Goal: Complete application form: Complete application form

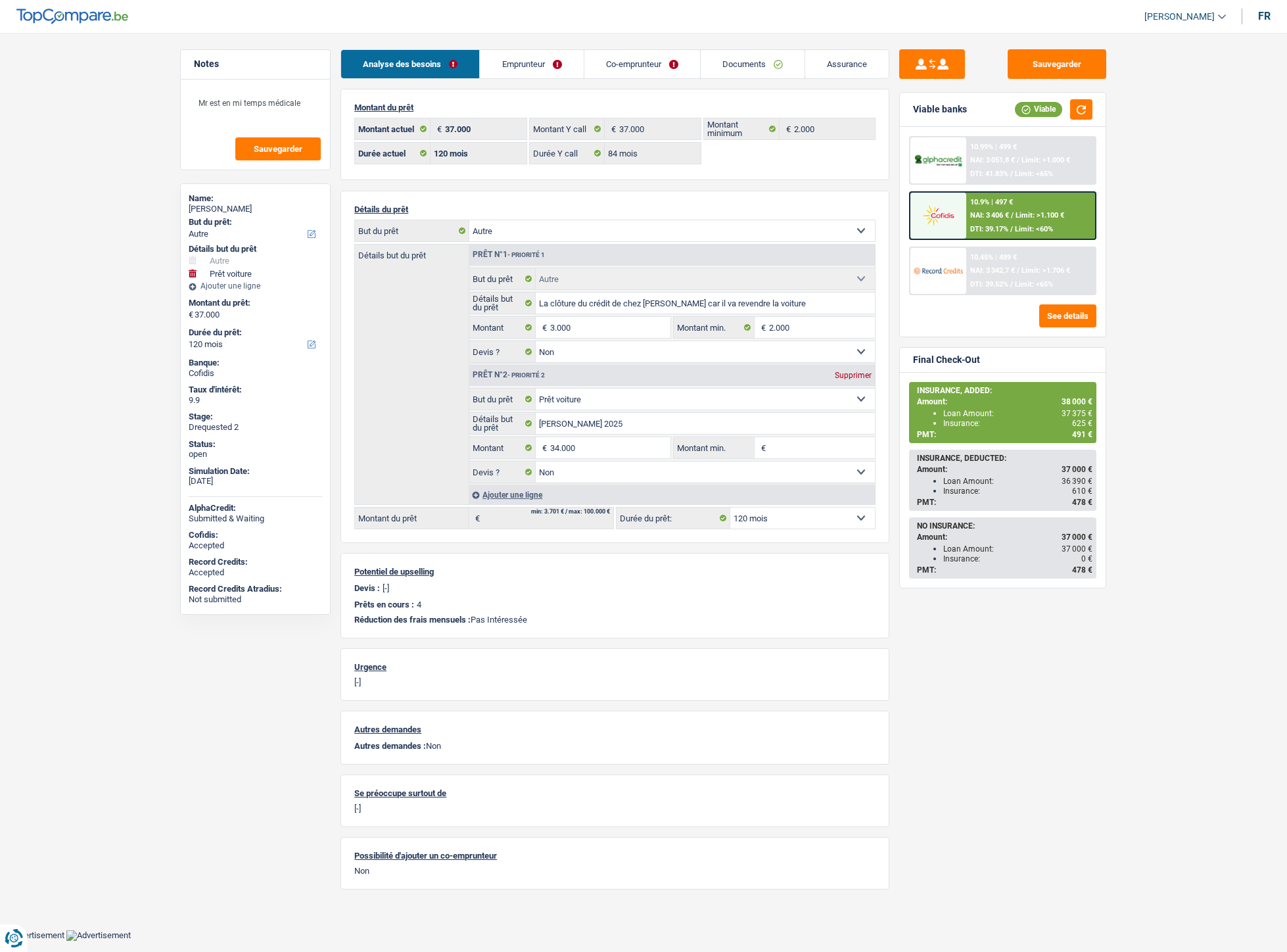
select select "other"
select select "car"
select select "120"
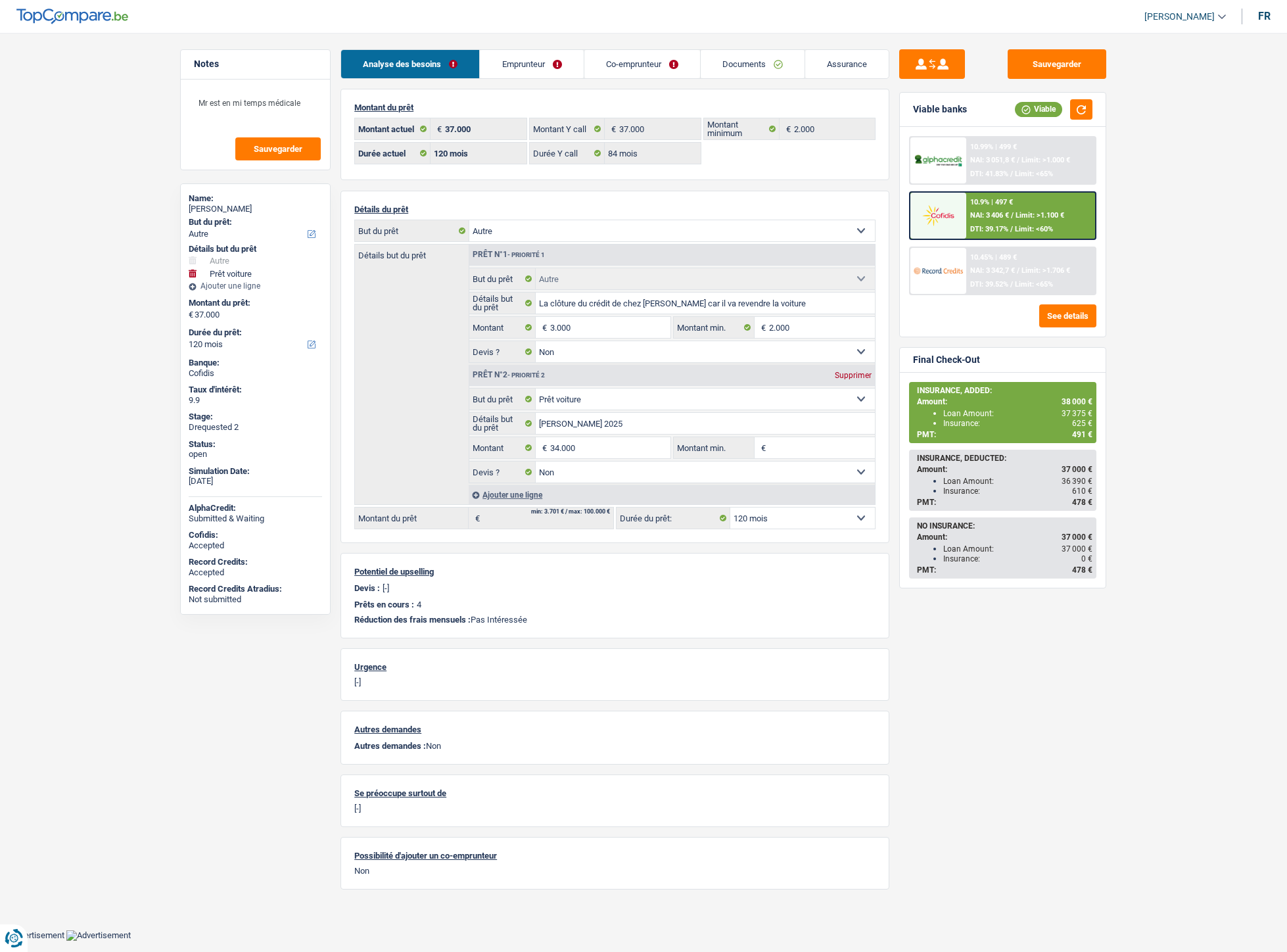
select select "84"
select select "other"
select select "false"
select select "car"
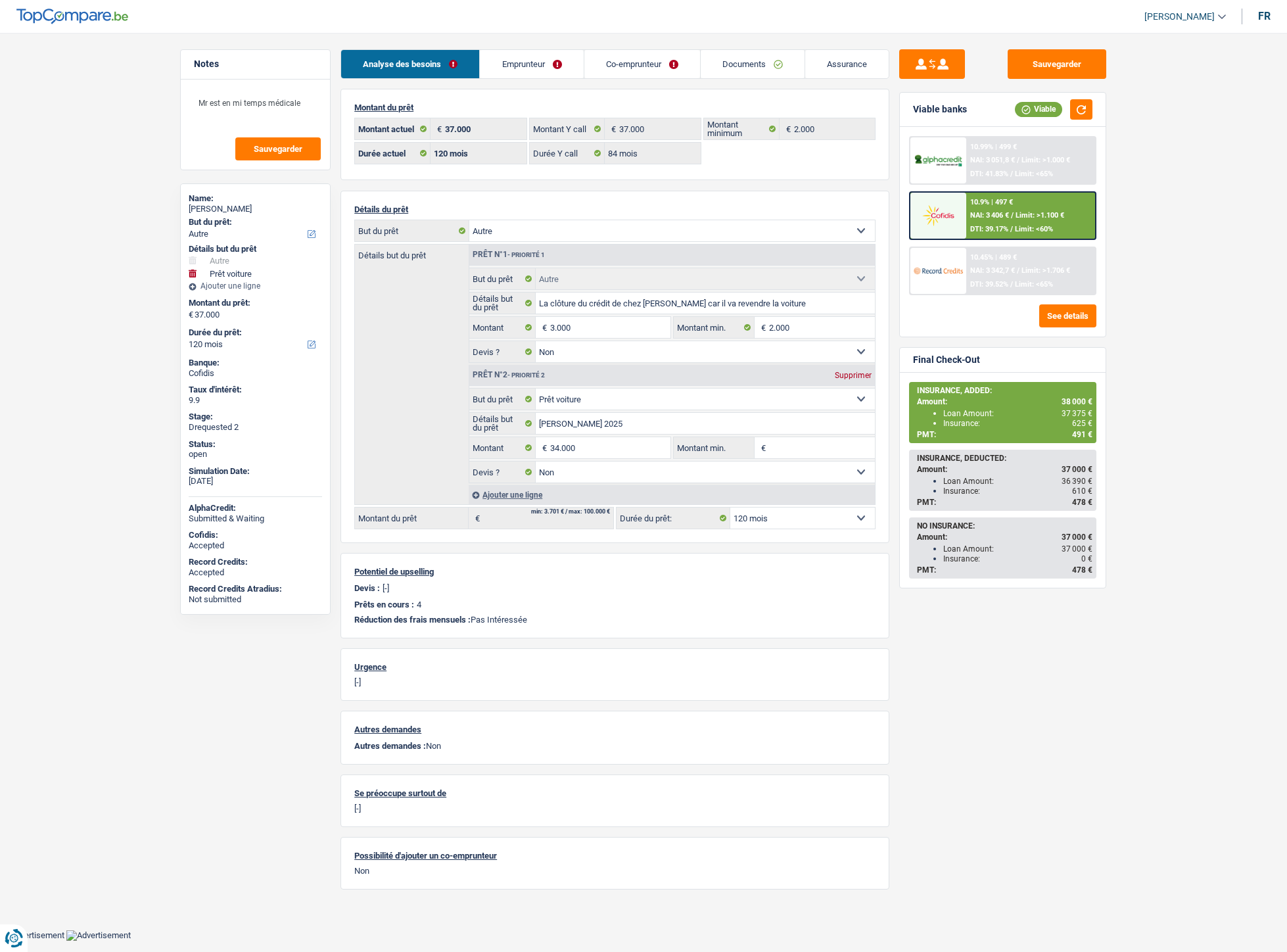
select select "false"
select select "120"
select select "32"
select select "married"
click at [629, 67] on link "Co-emprunteur" at bounding box center [642, 64] width 116 height 28
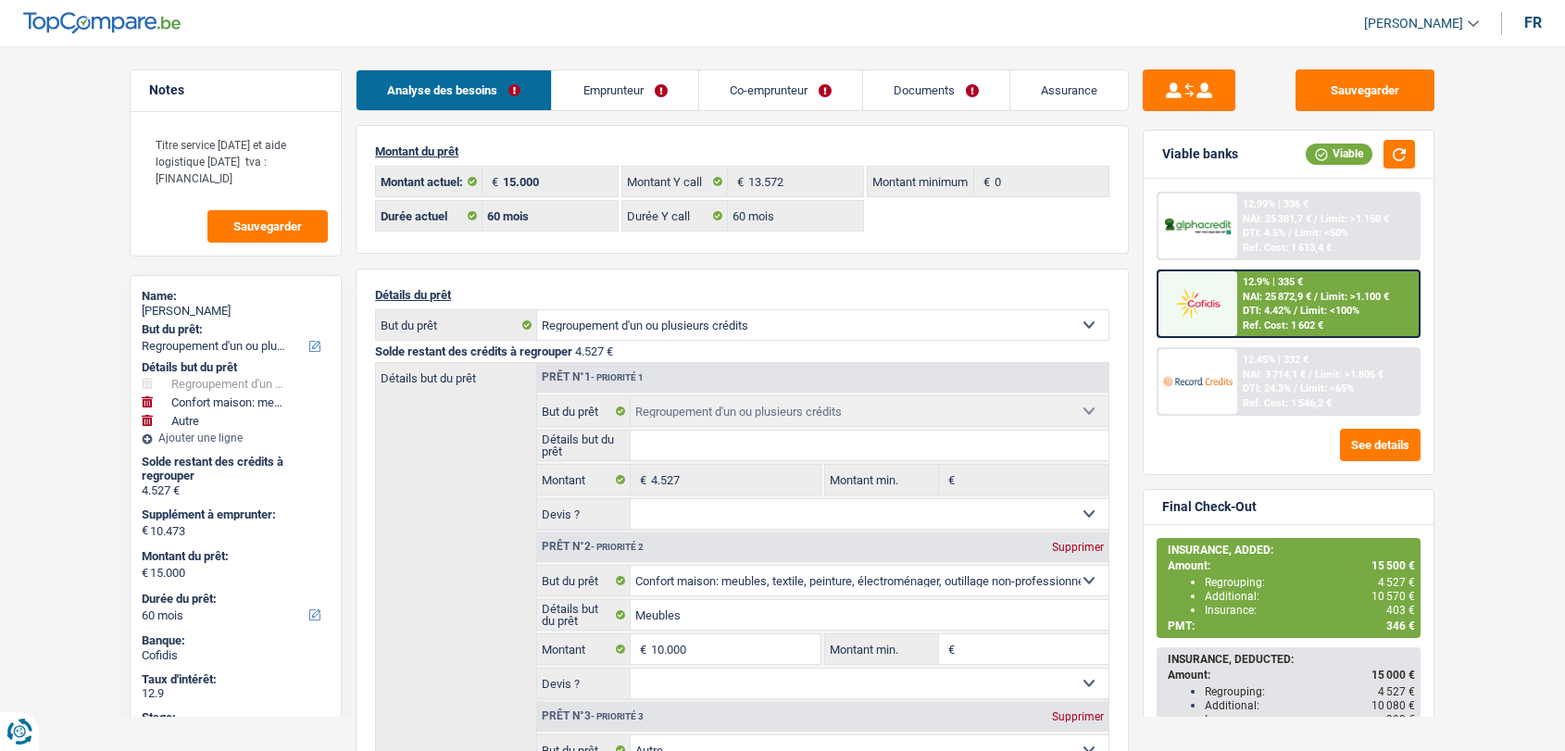
select select "refinancing"
select select "household"
select select "other"
select select "60"
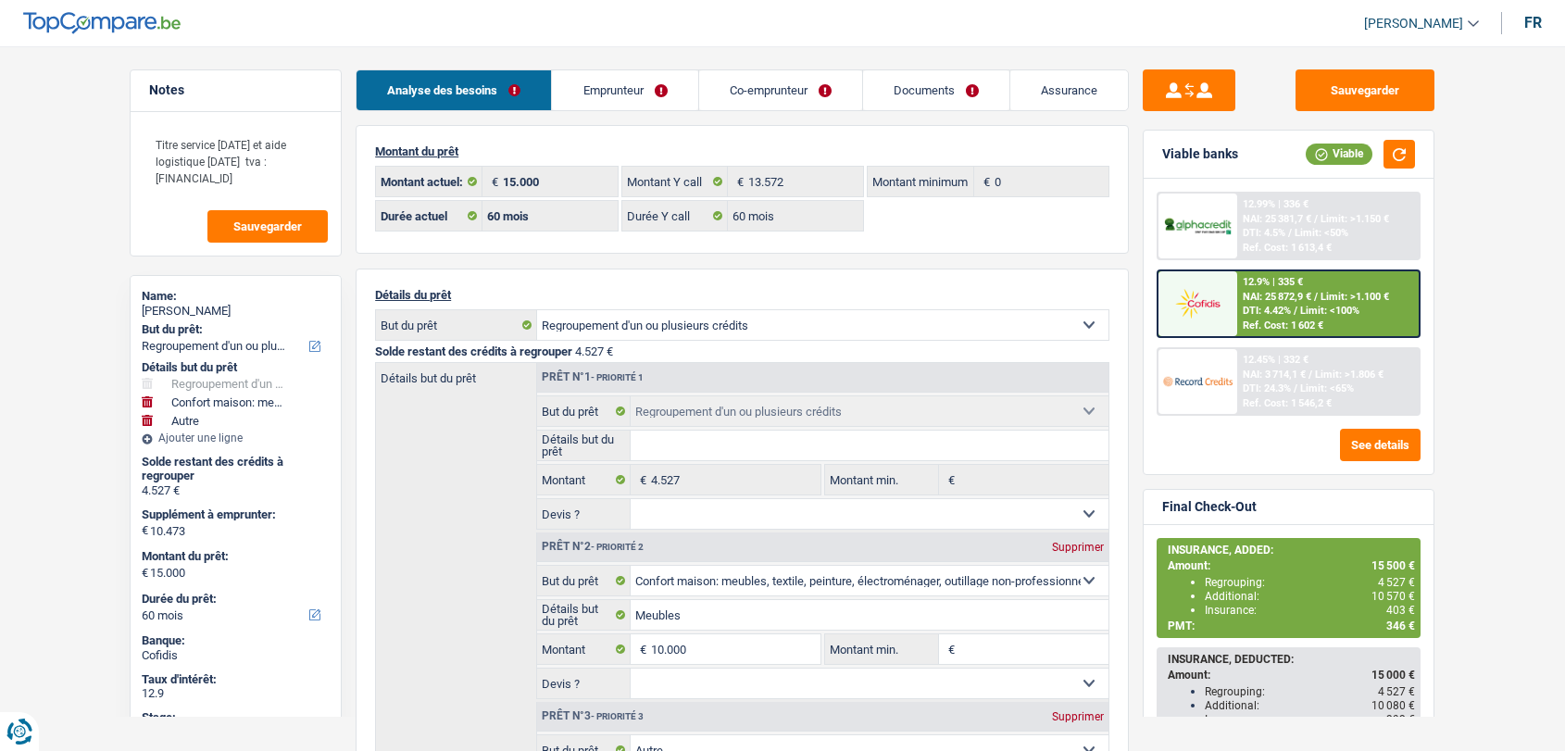
select select "60"
select select "refinancing"
select select "household"
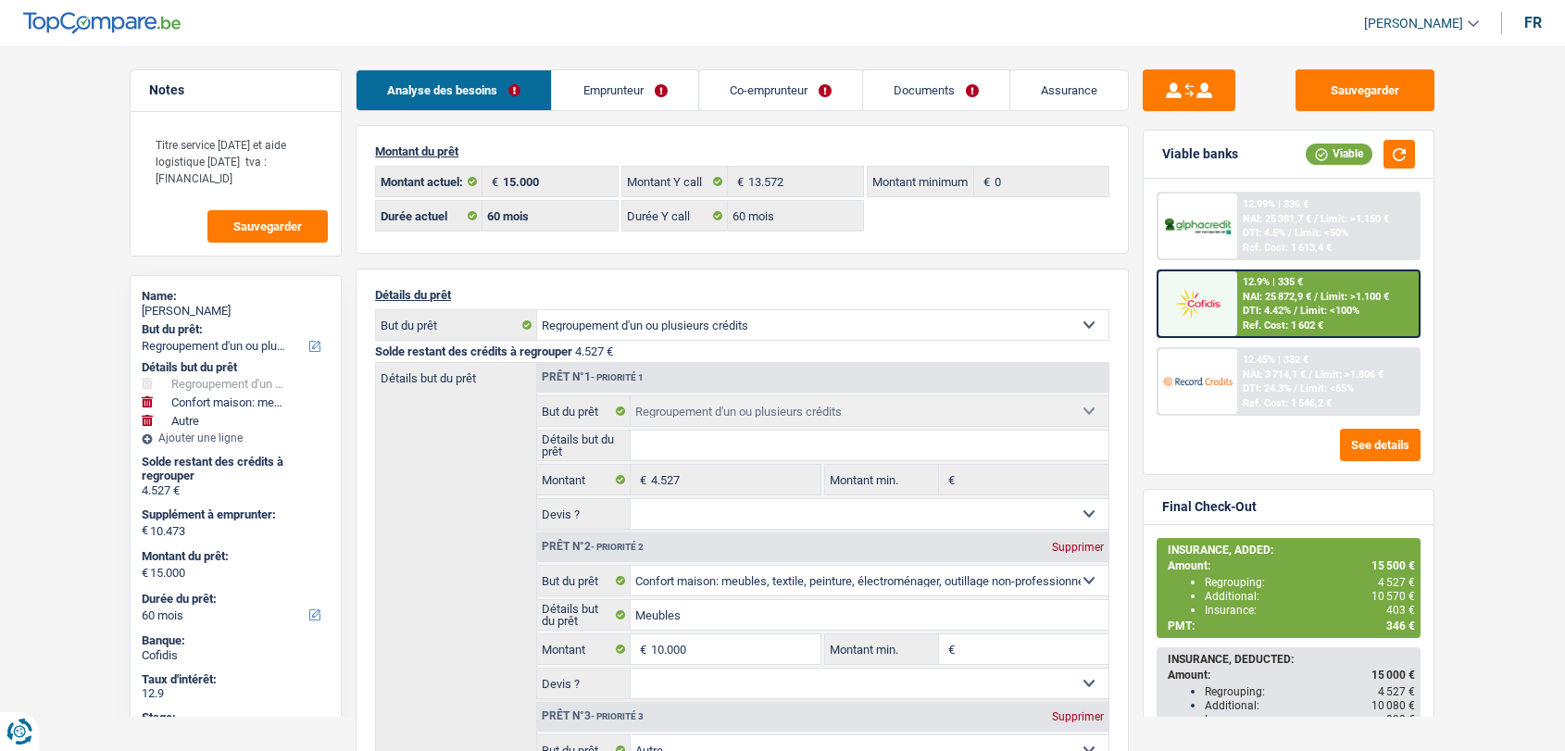
select select "other"
select select "60"
select select "32"
click at [630, 89] on link "Emprunteur" at bounding box center [624, 90] width 145 height 40
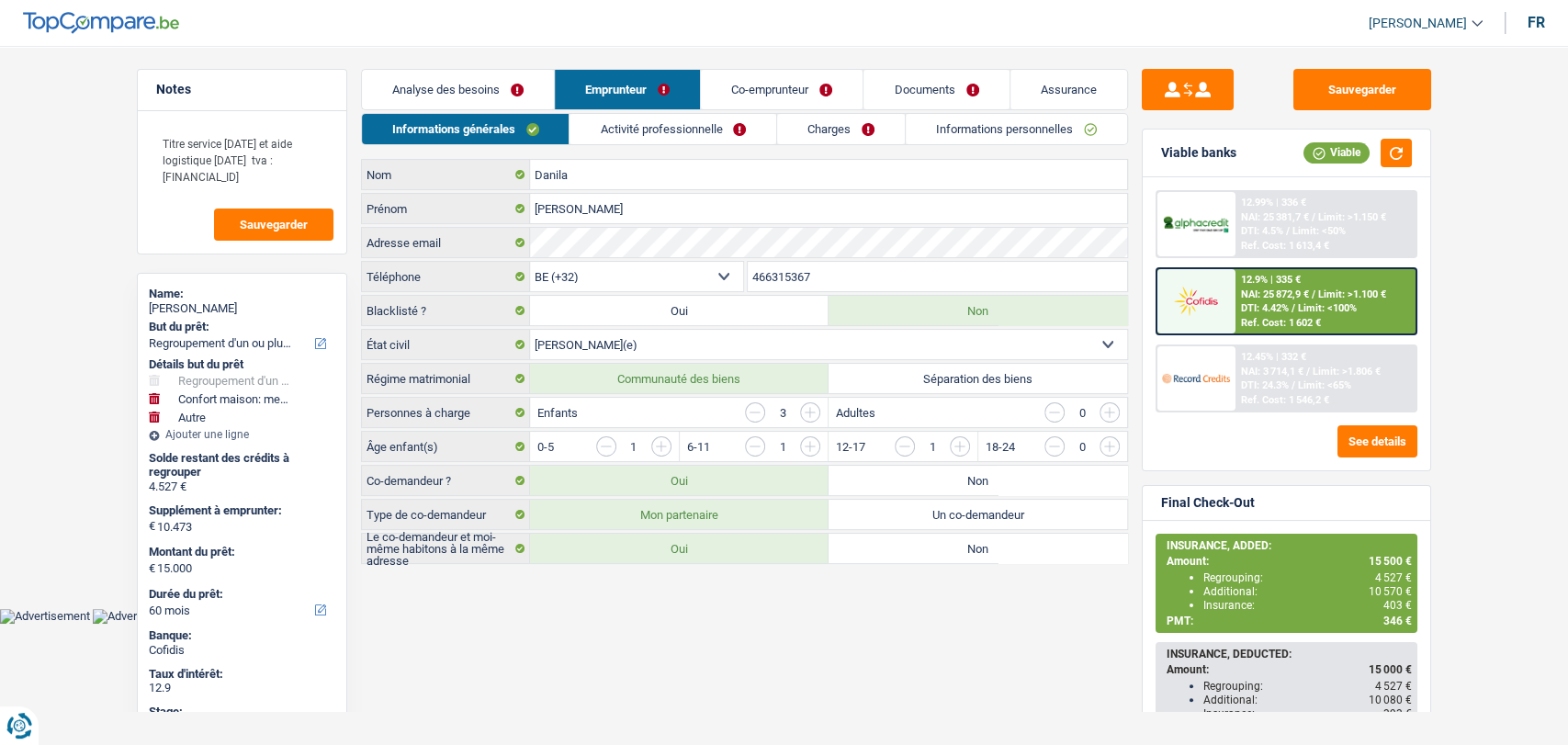
click at [766, 84] on link "Co-emprunteur" at bounding box center [782, 89] width 162 height 40
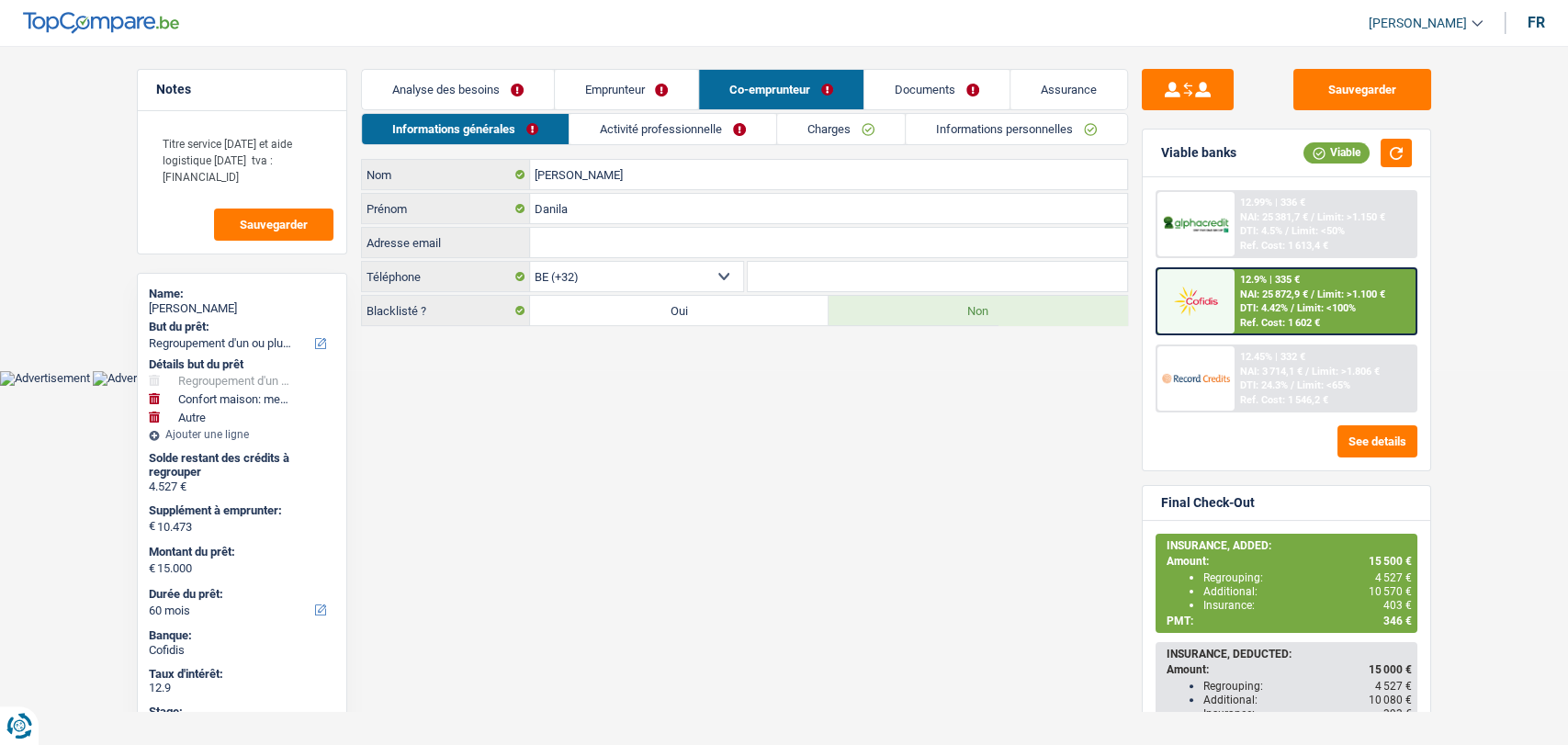
click at [899, 103] on link "Documents" at bounding box center [936, 89] width 145 height 40
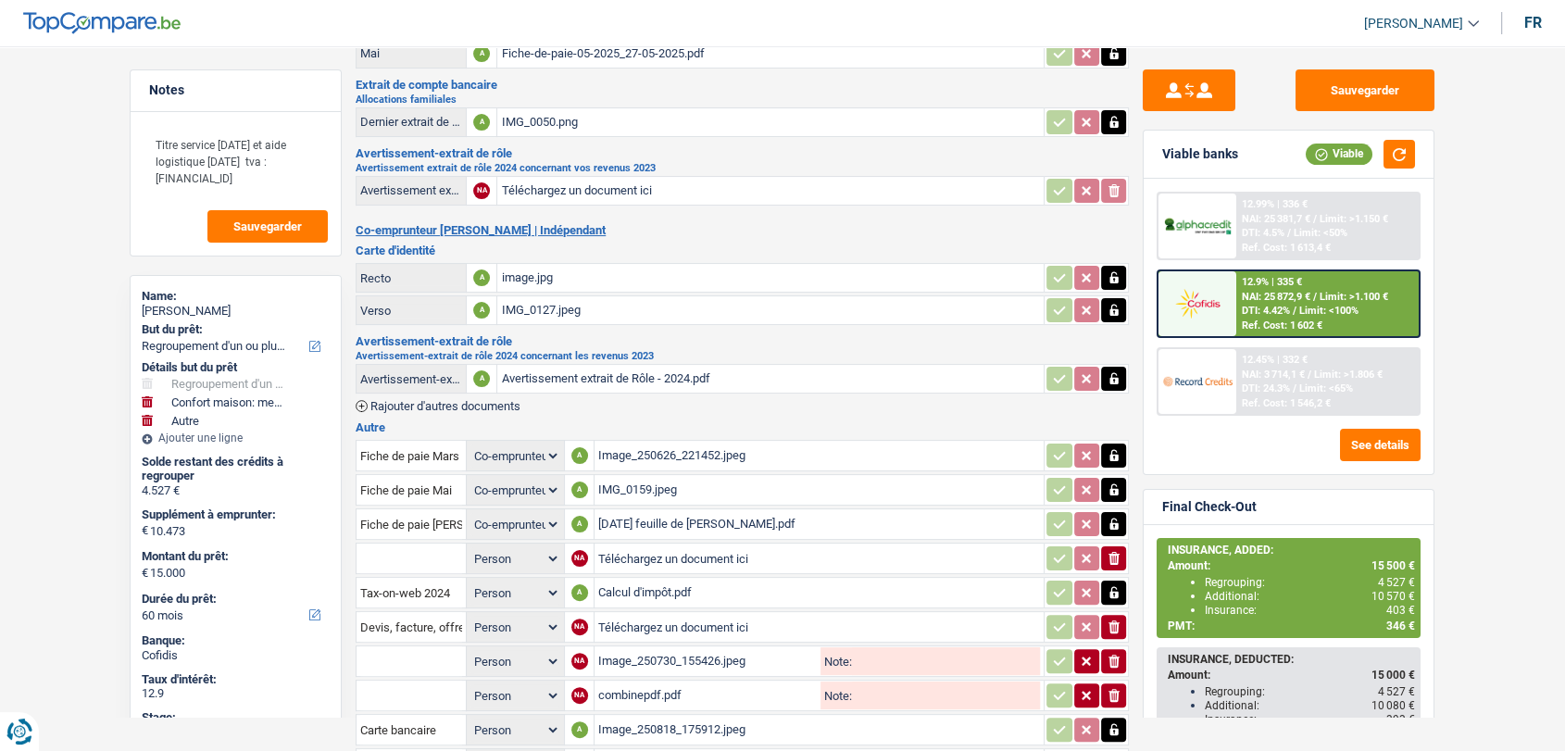
scroll to position [308, 0]
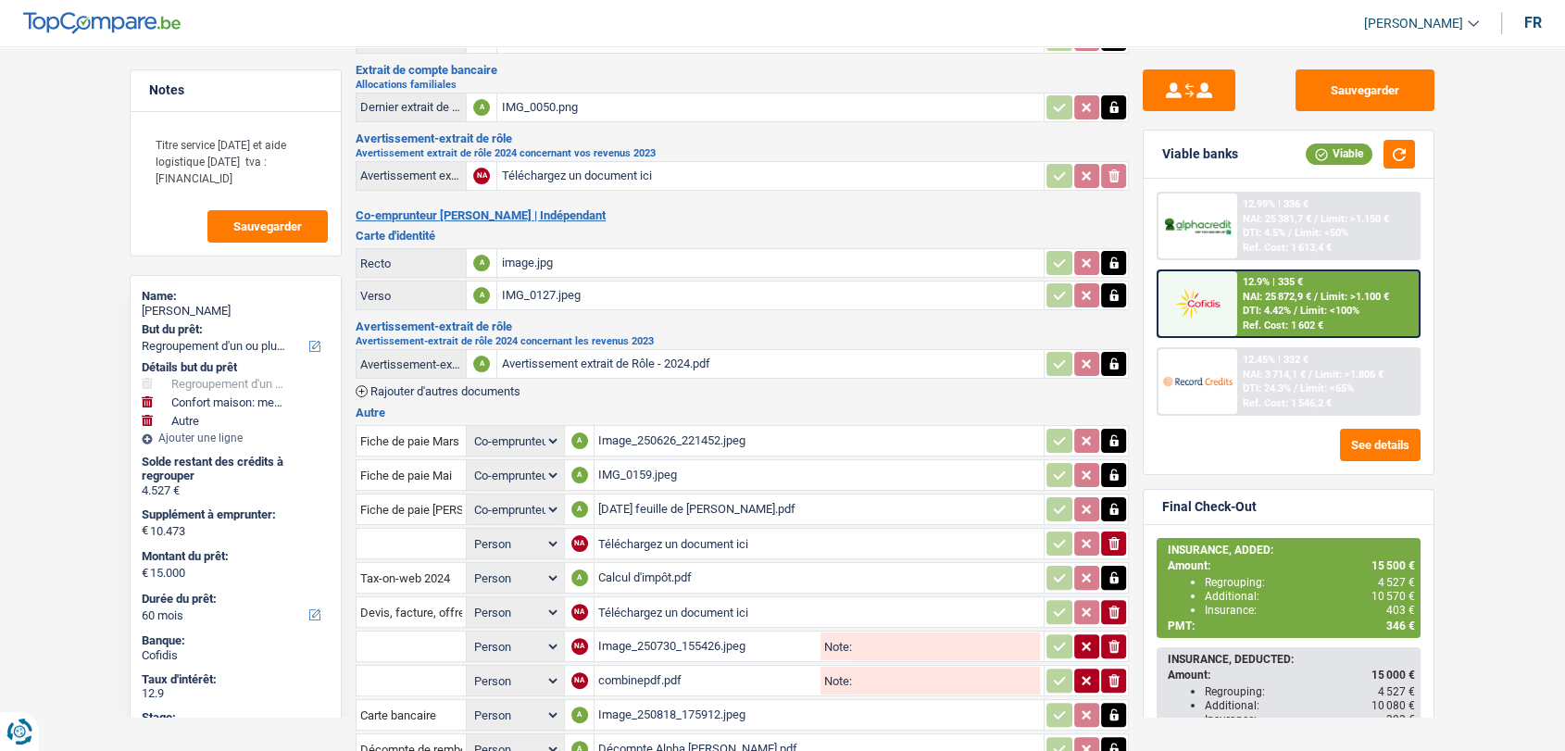
click at [684, 357] on div "Avertissement extrait de Rôle - 2024.pdf" at bounding box center [770, 364] width 539 height 28
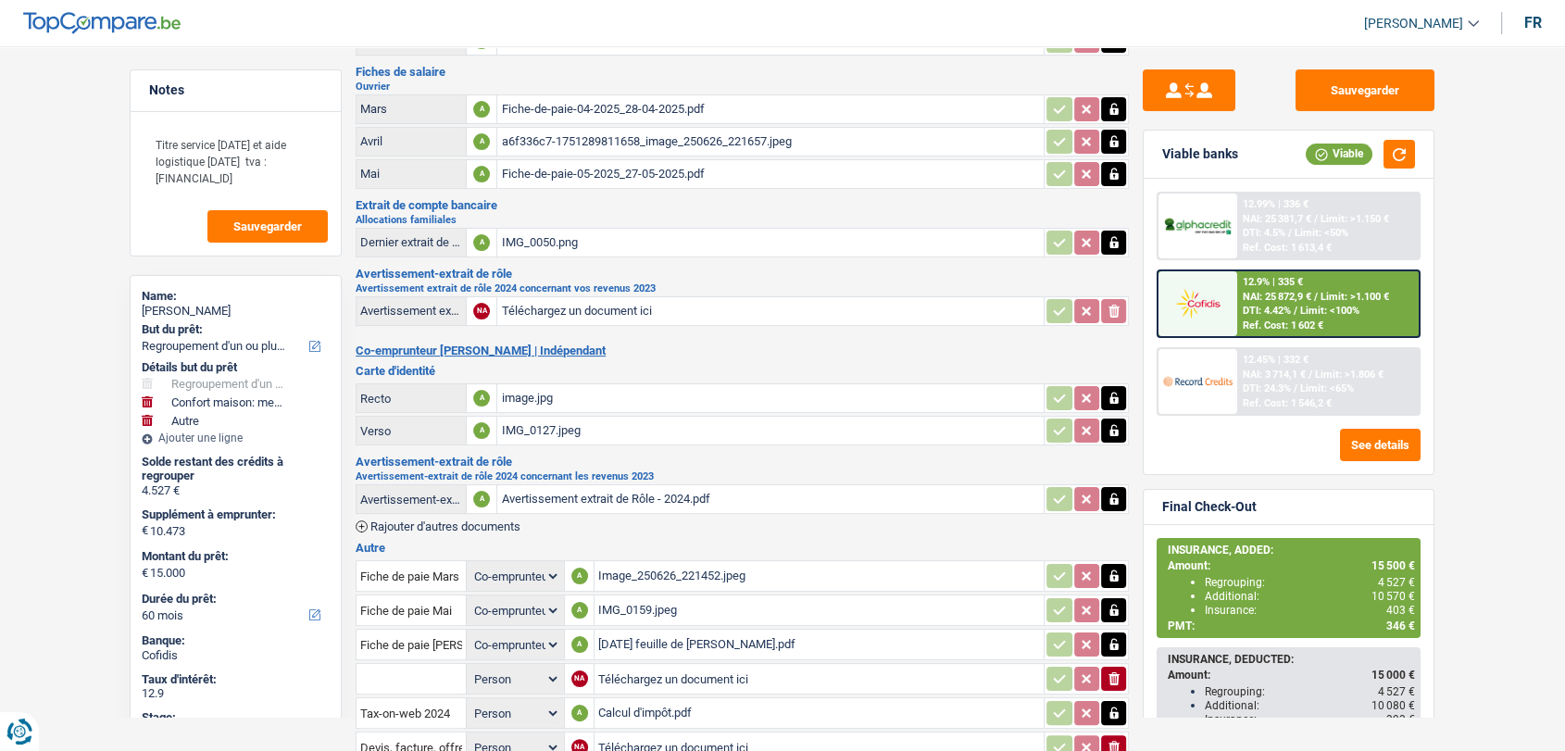
scroll to position [0, 0]
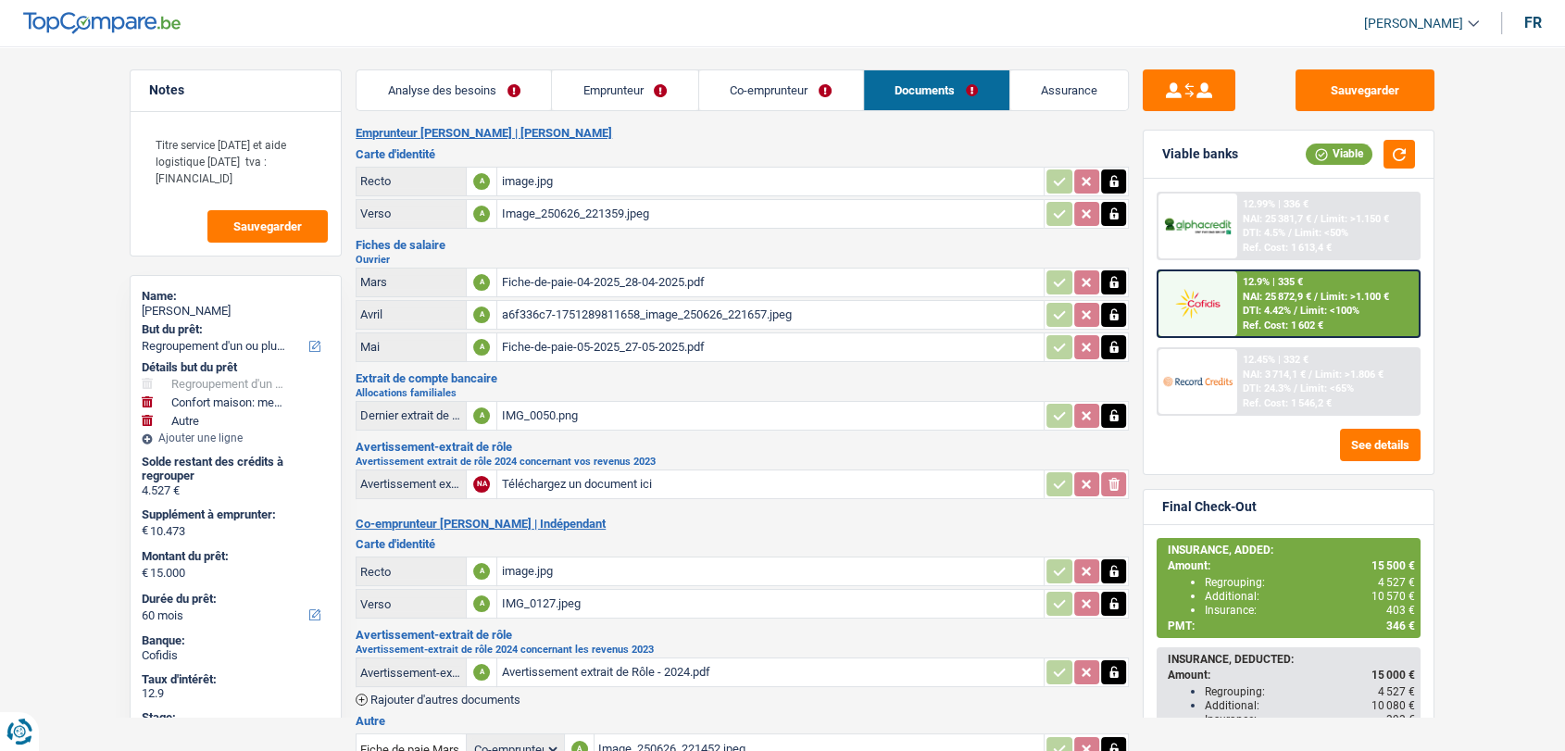
click at [624, 101] on link "Emprunteur" at bounding box center [625, 90] width 146 height 40
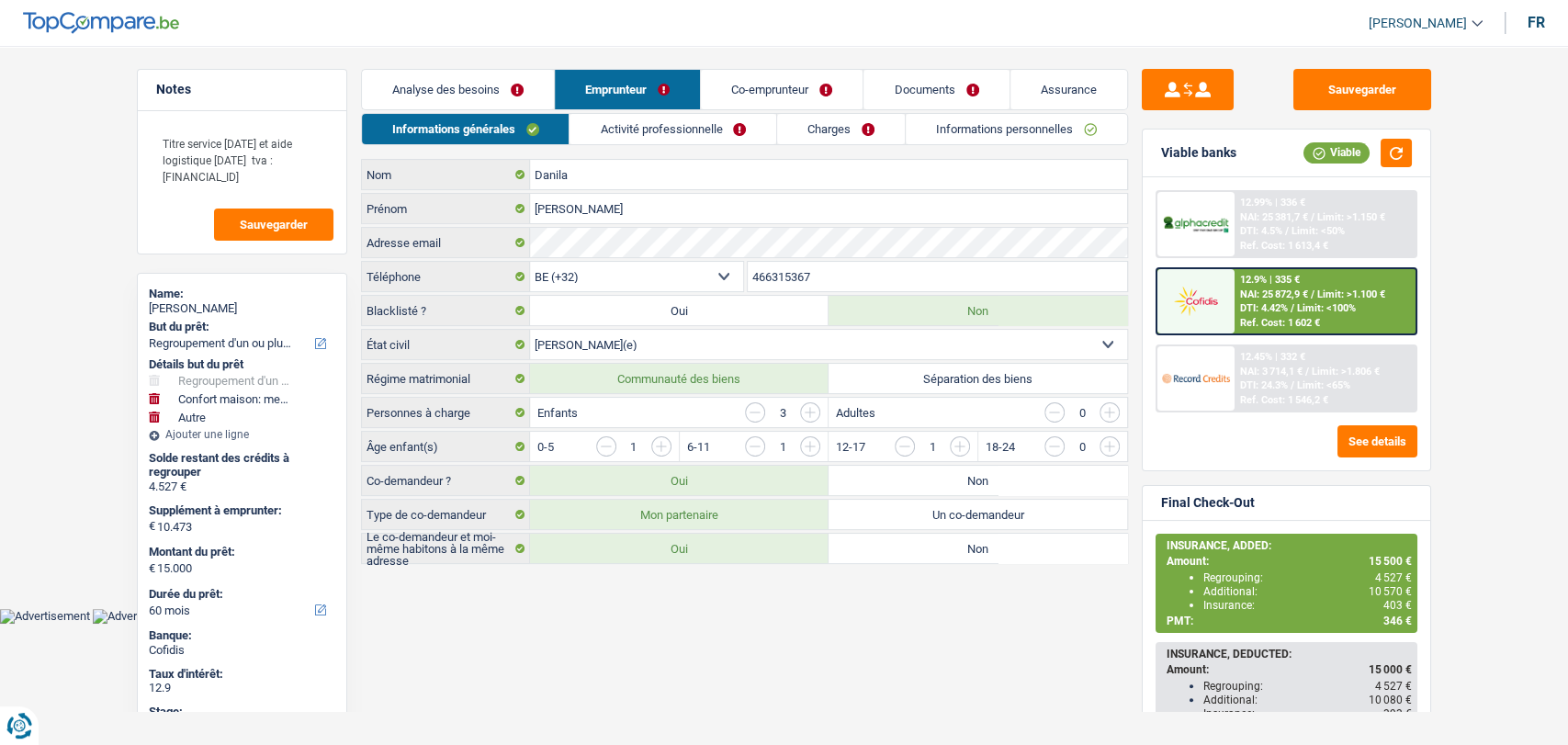
click at [653, 122] on link "Activité professionnelle" at bounding box center [672, 129] width 206 height 31
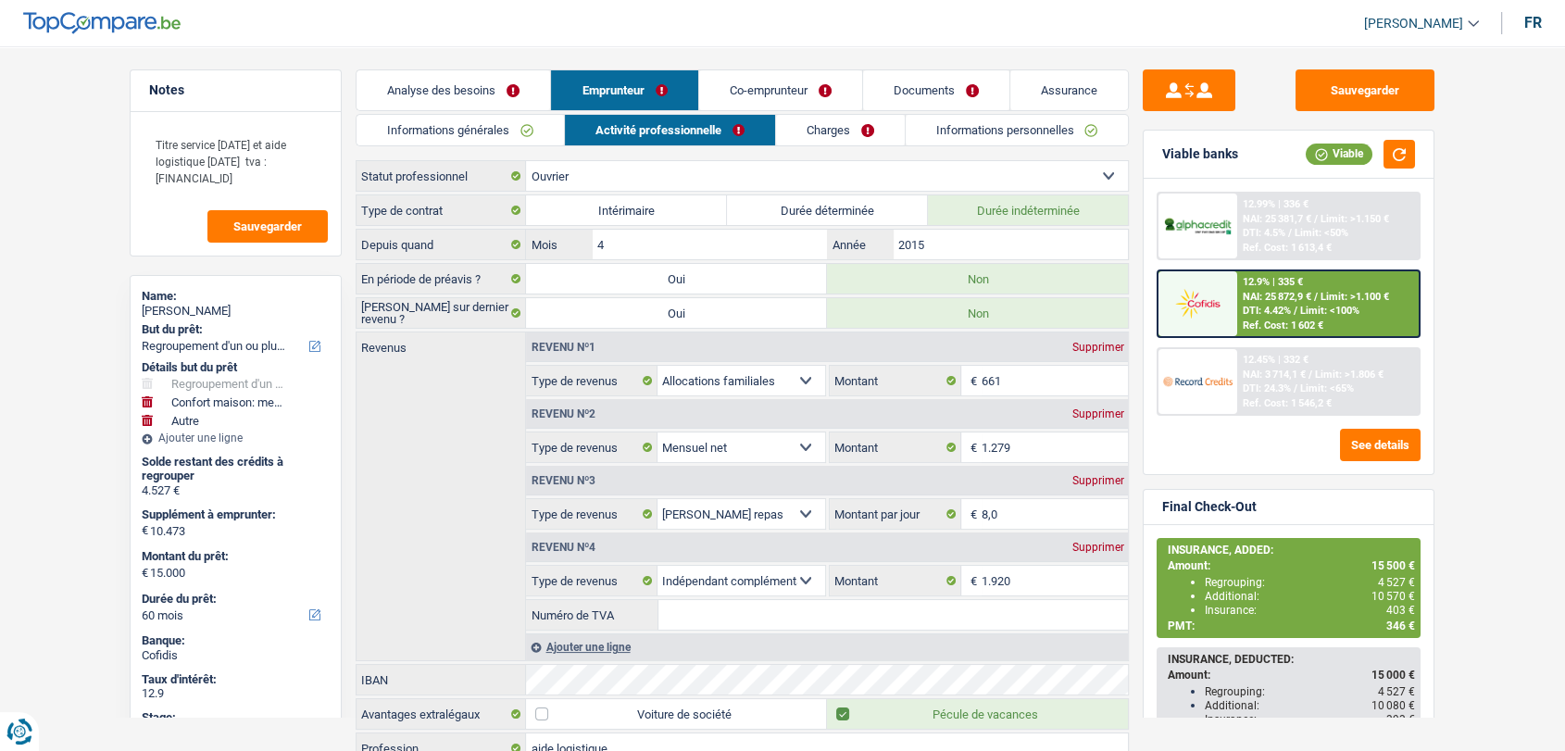
click at [824, 139] on link "Charges" at bounding box center [840, 130] width 129 height 31
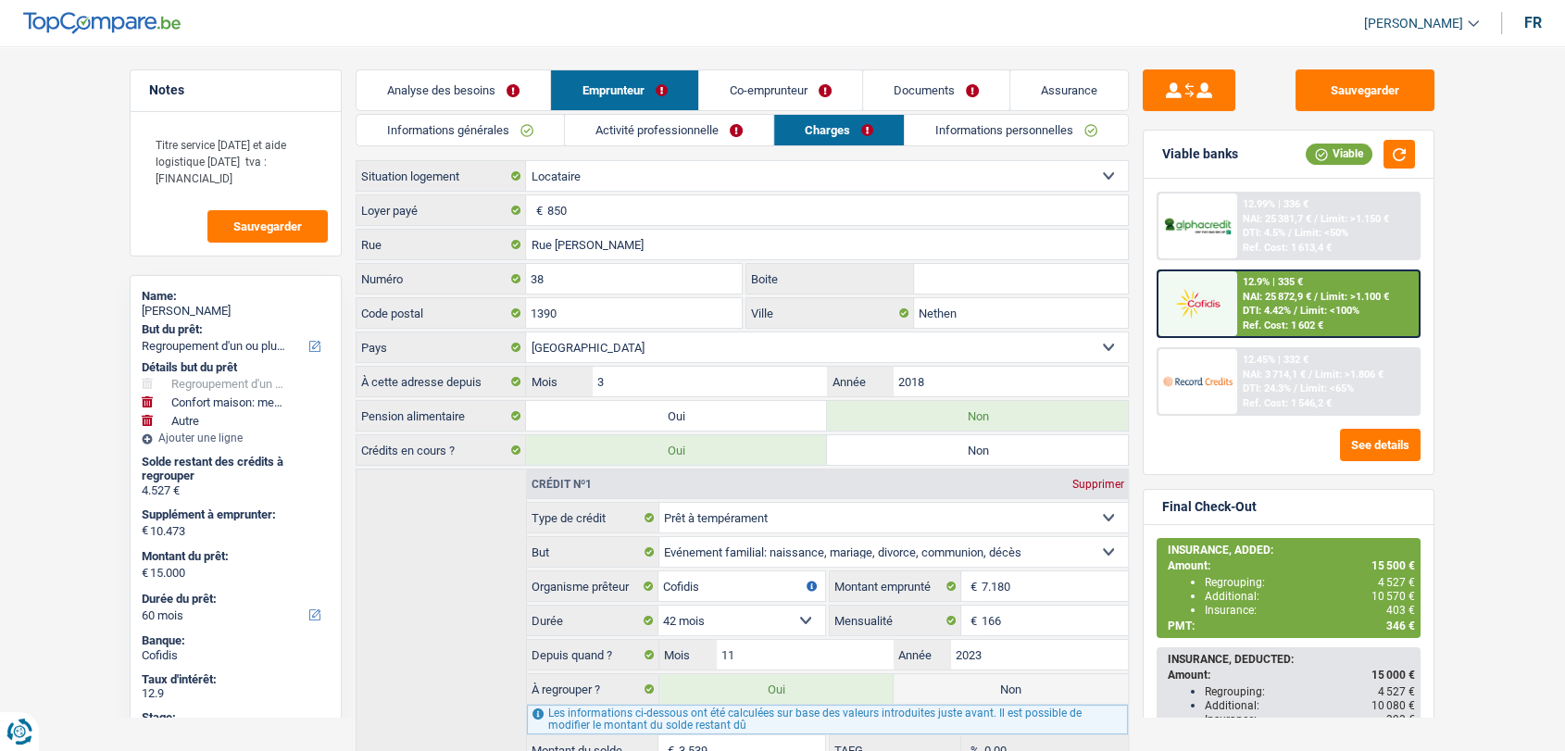
click at [915, 99] on link "Documents" at bounding box center [936, 90] width 146 height 40
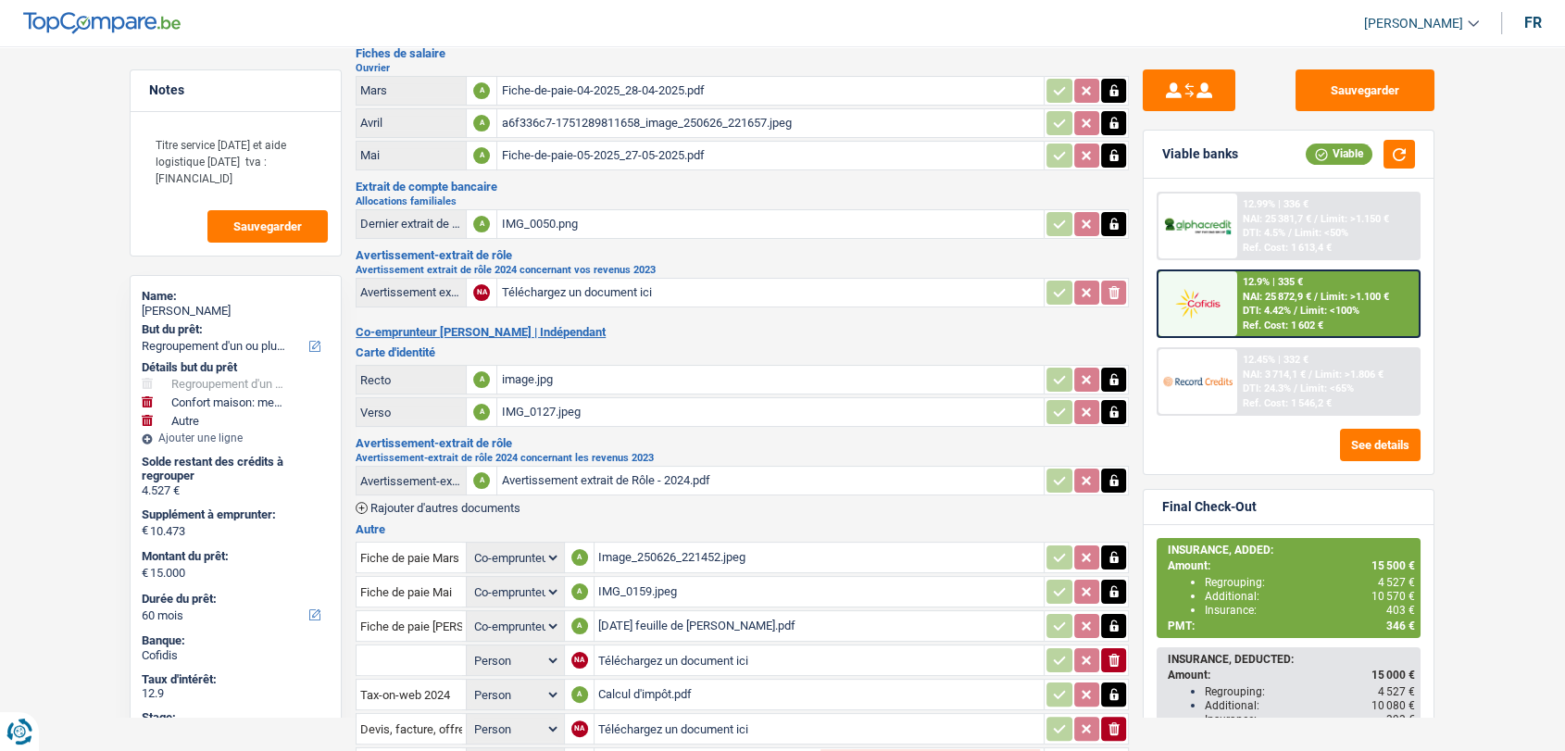
scroll to position [156, 0]
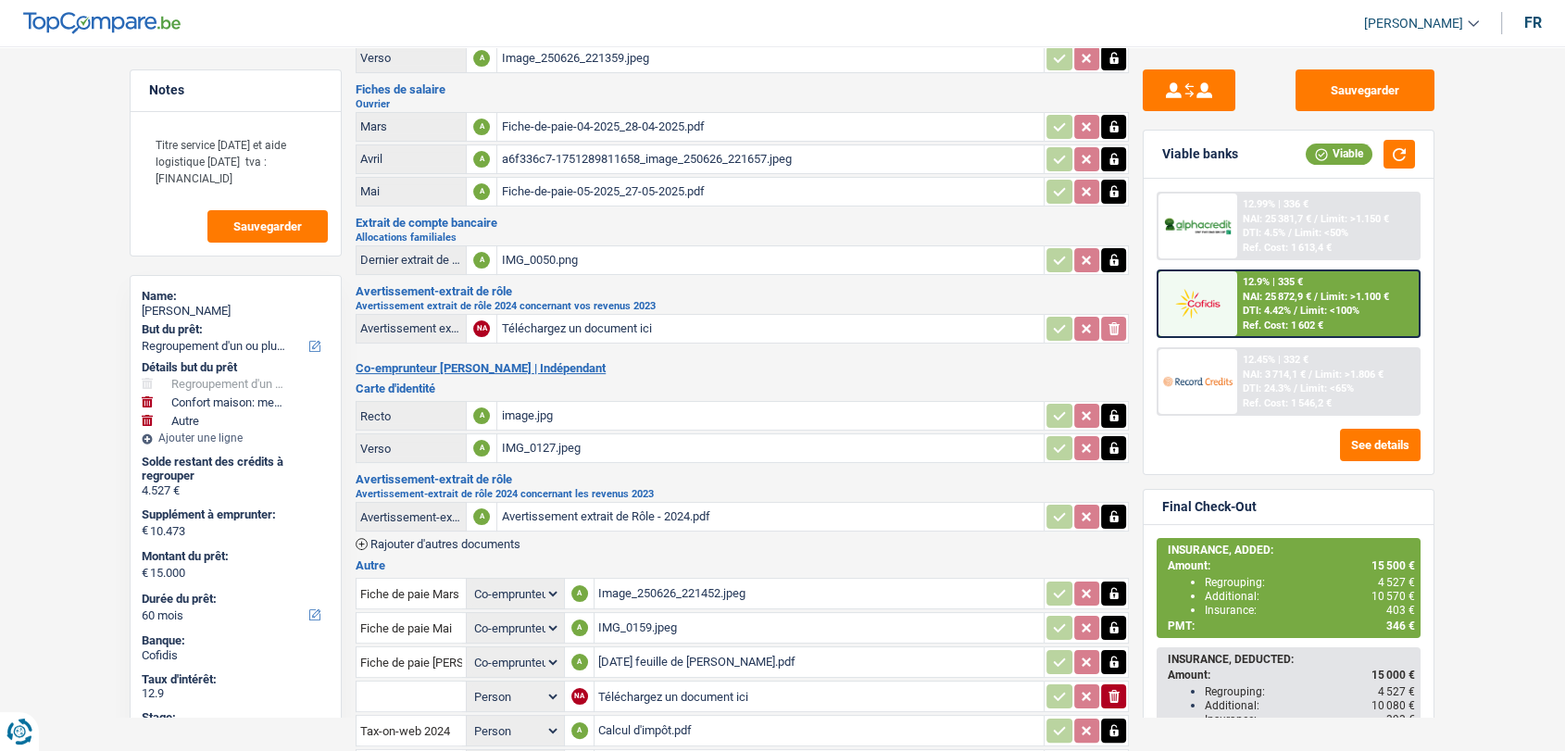
click at [605, 193] on div "Fiche-de-paie-05-2025_27-05-2025.pdf" at bounding box center [770, 192] width 539 height 28
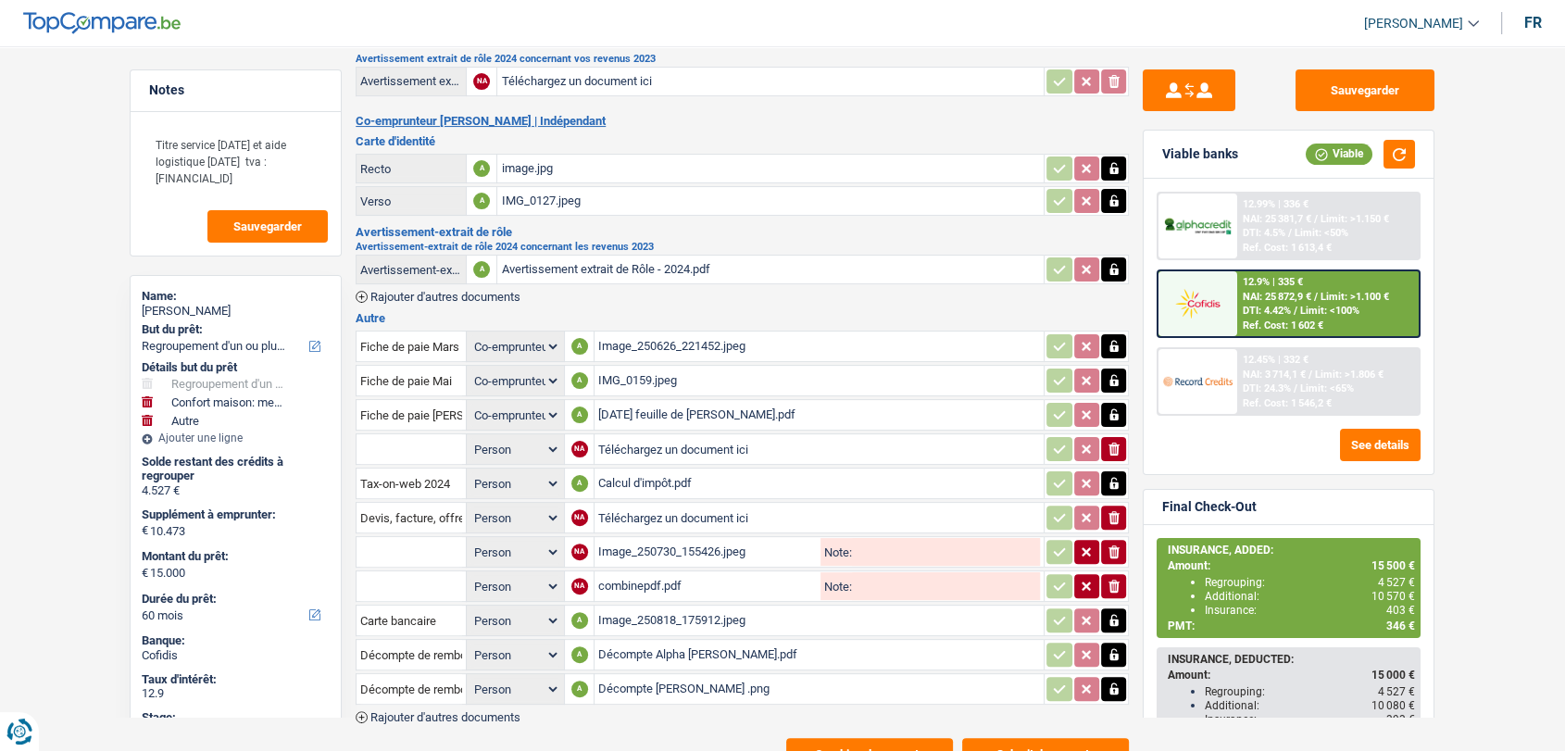
scroll to position [407, 0]
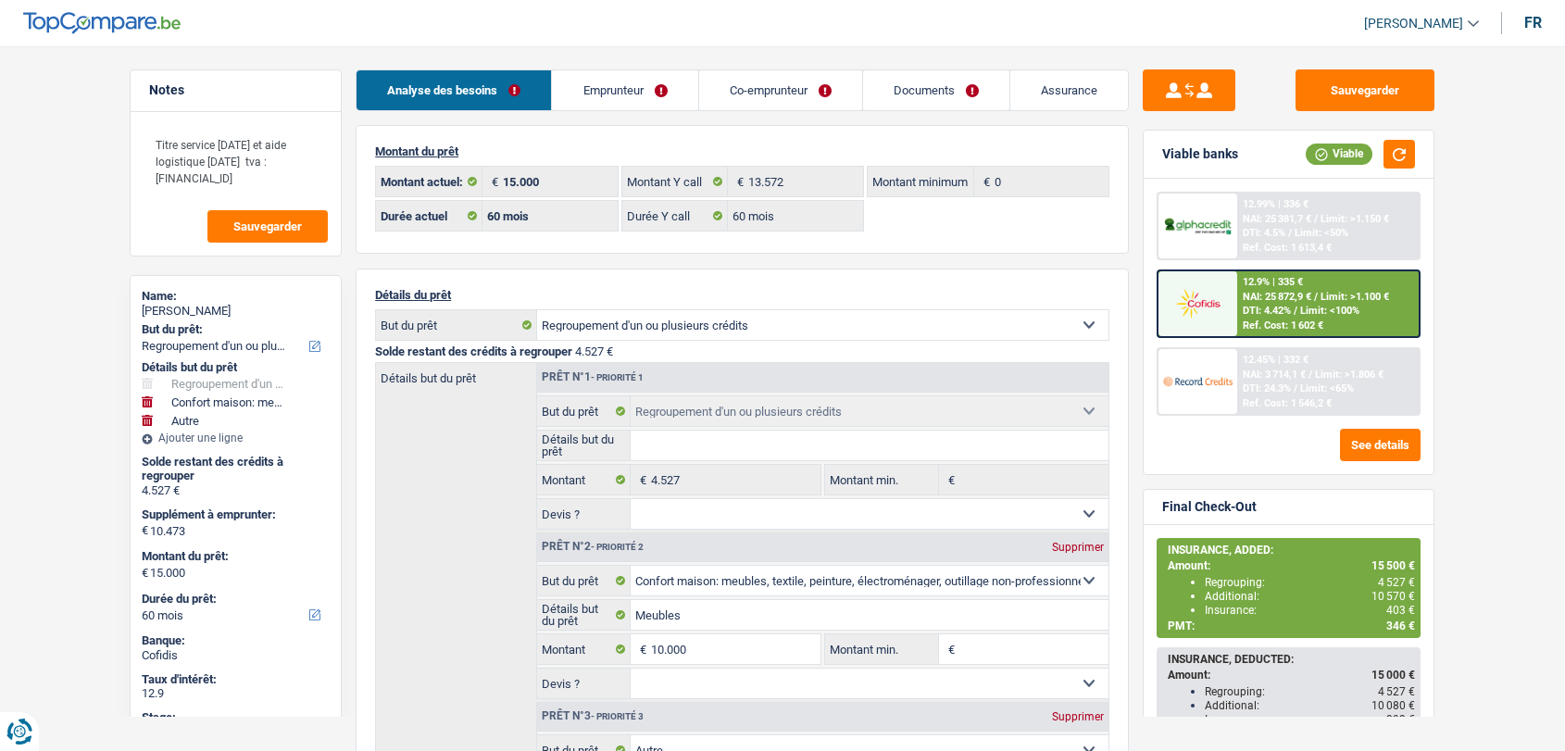
select select "refinancing"
select select "household"
select select "other"
select select "60"
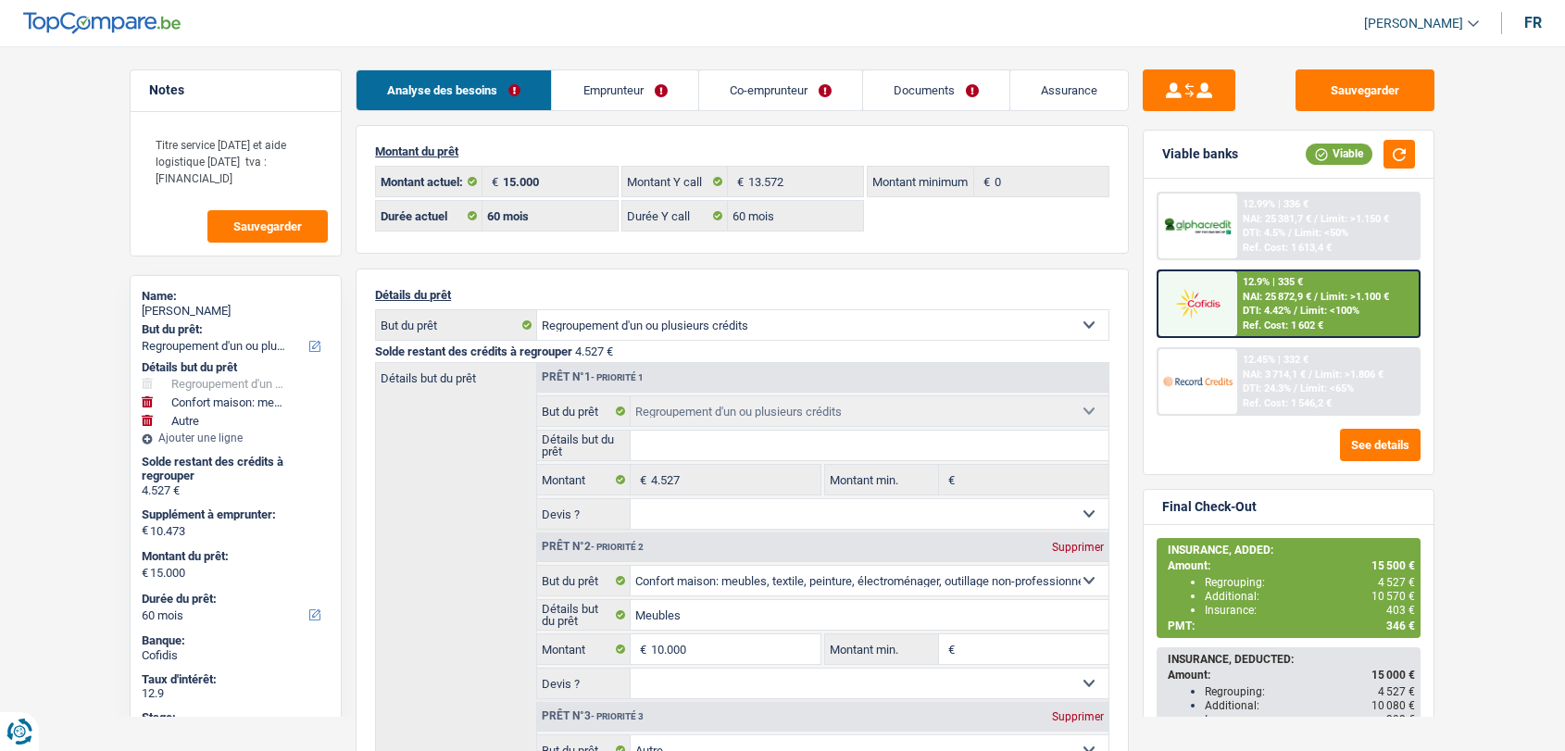
select select "60"
select select "refinancing"
select select "household"
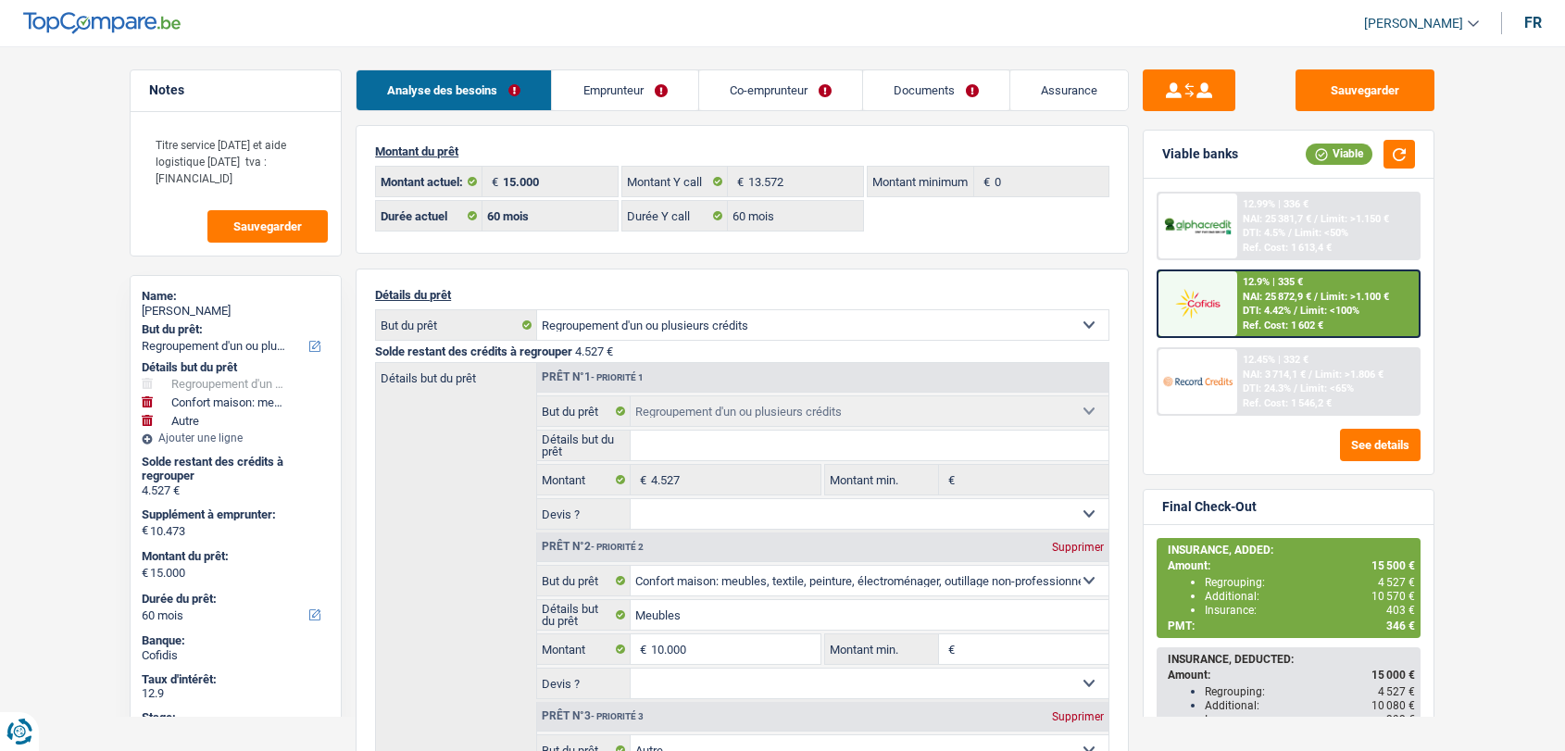
select select "other"
select select "60"
select select "32"
click at [640, 102] on link "Emprunteur" at bounding box center [624, 90] width 145 height 40
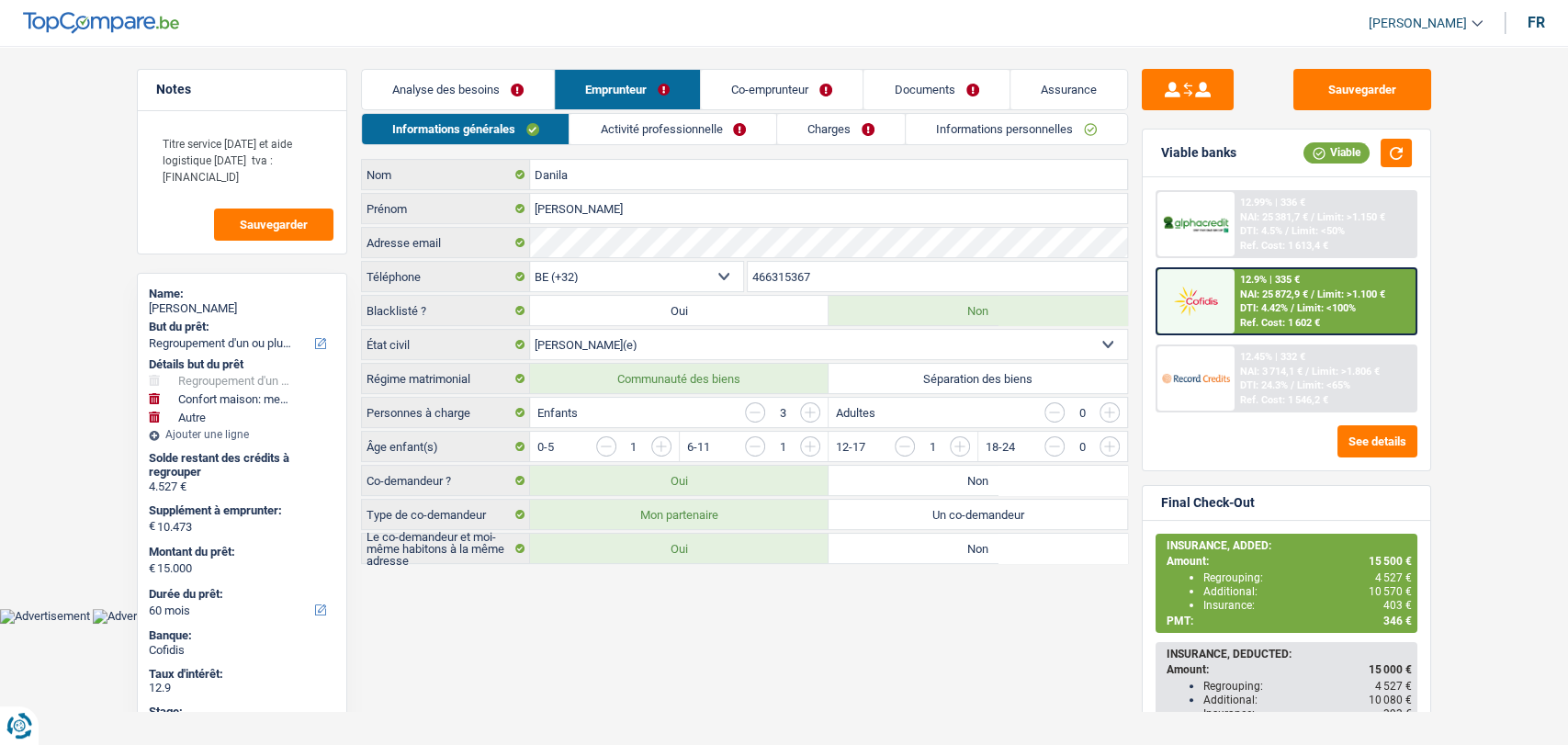
click at [760, 81] on link "Co-emprunteur" at bounding box center [782, 89] width 162 height 40
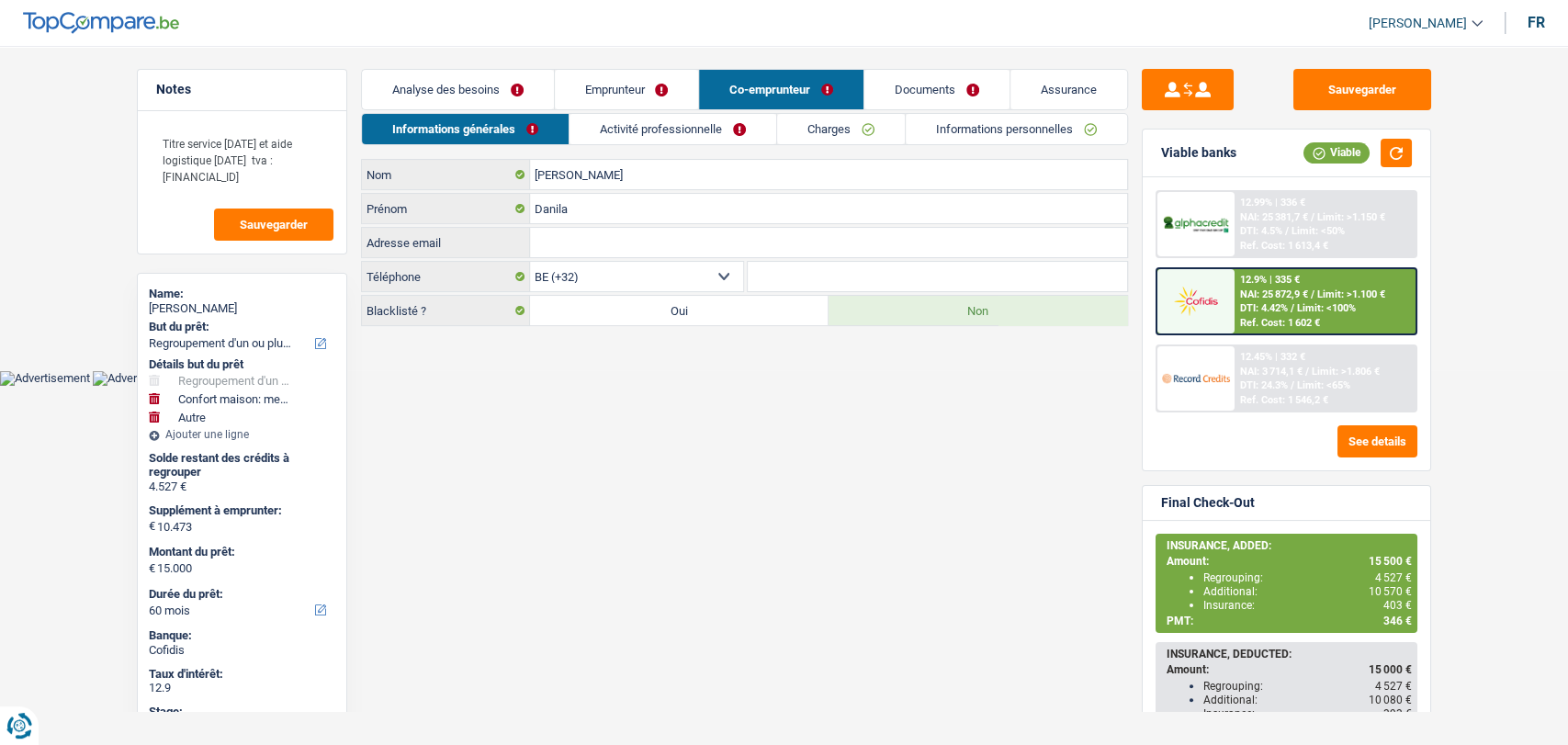
click at [649, 89] on link "Emprunteur" at bounding box center [626, 89] width 144 height 40
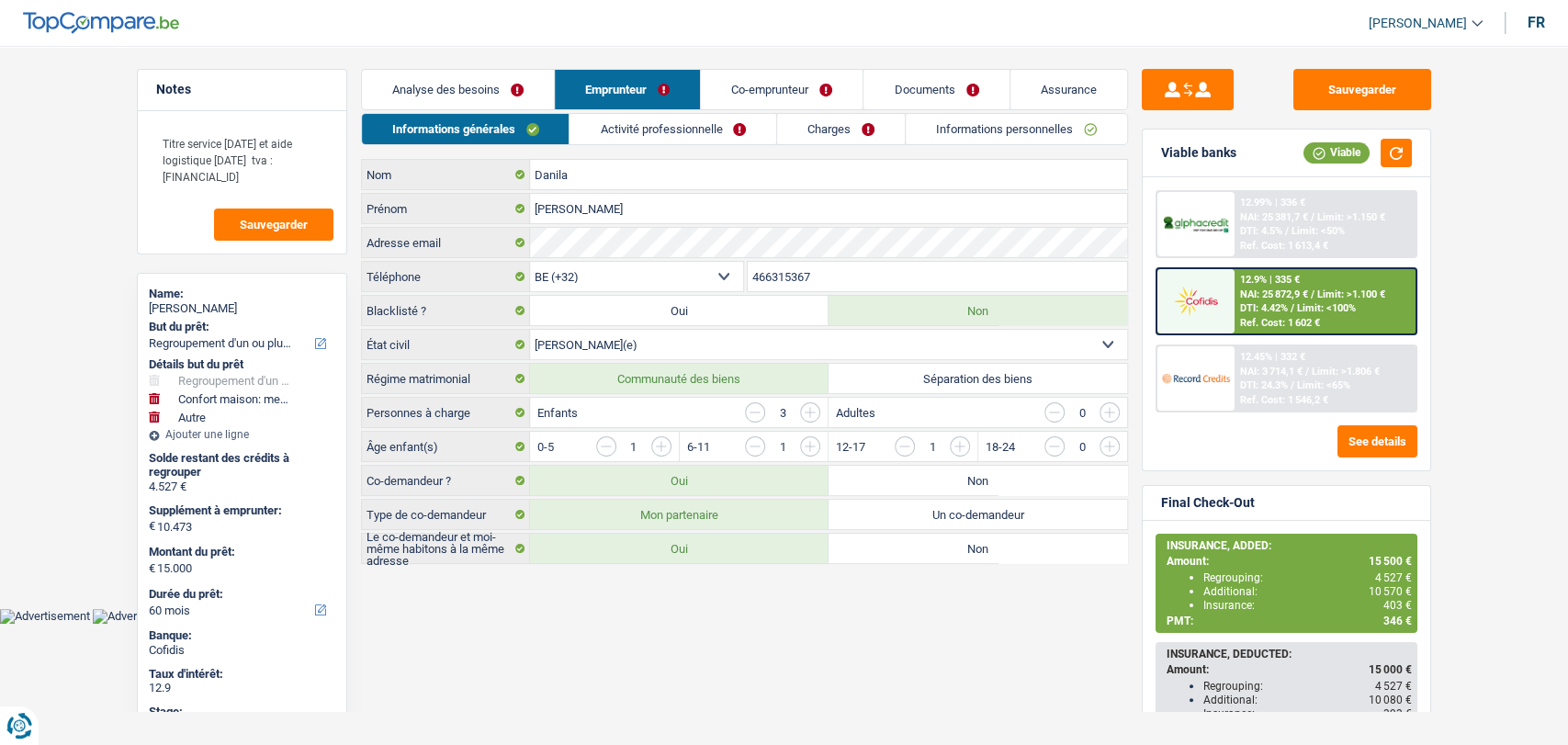
click at [809, 130] on link "Charges" at bounding box center [840, 129] width 128 height 31
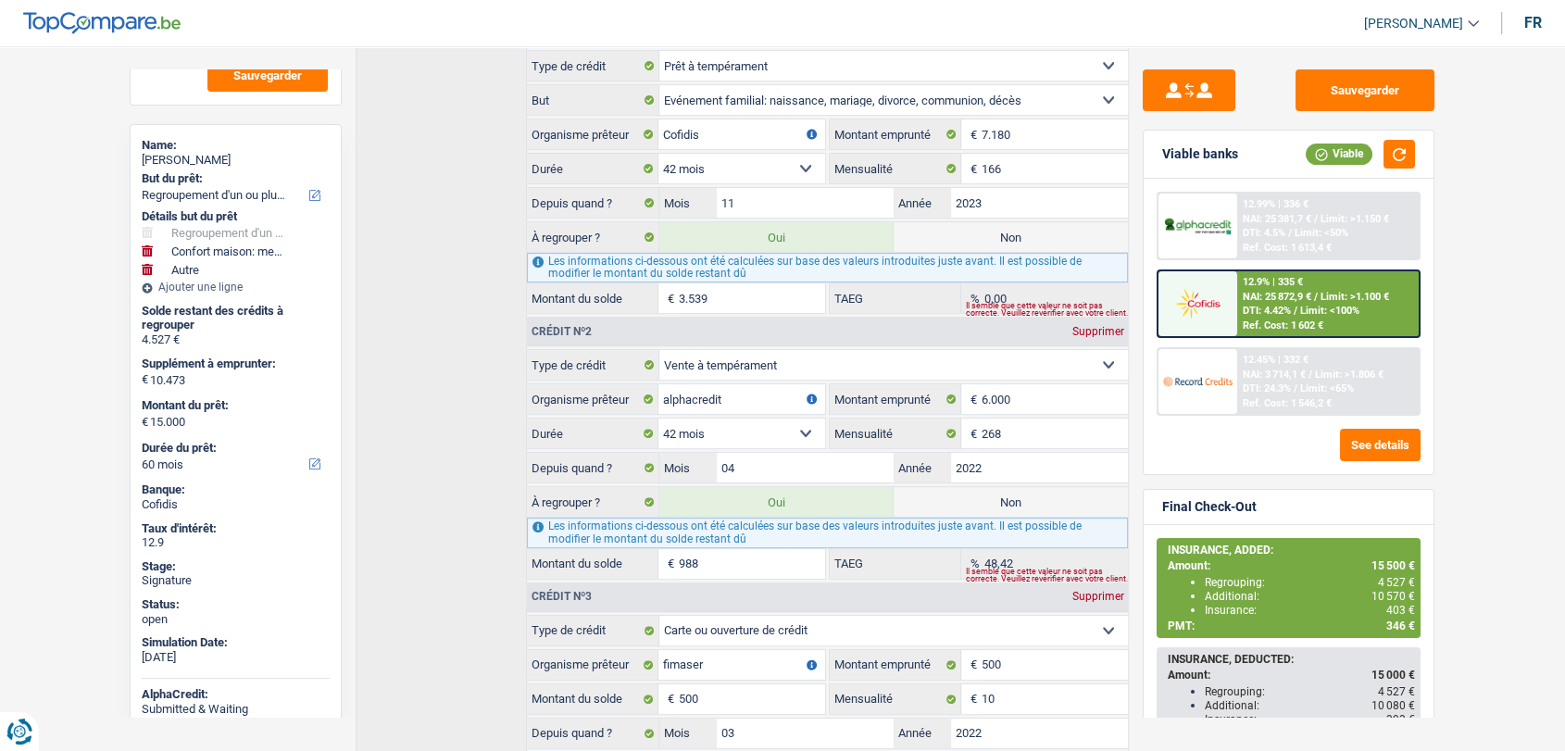
scroll to position [777, 0]
